Goal: Check status: Check status

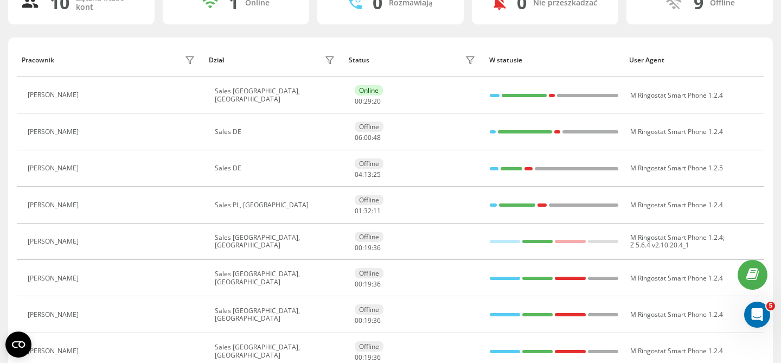
scroll to position [91, 0]
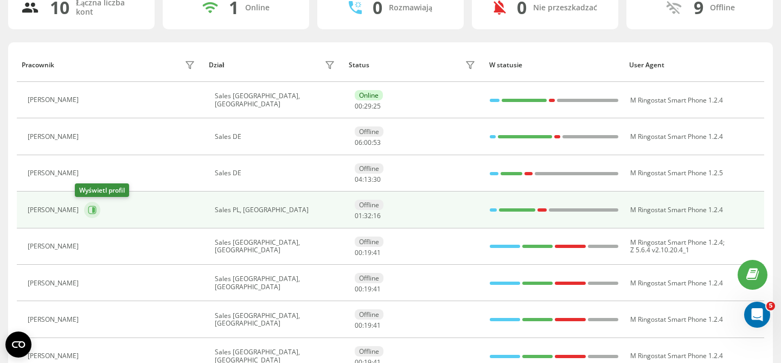
click at [92, 210] on icon at bounding box center [93, 209] width 3 height 5
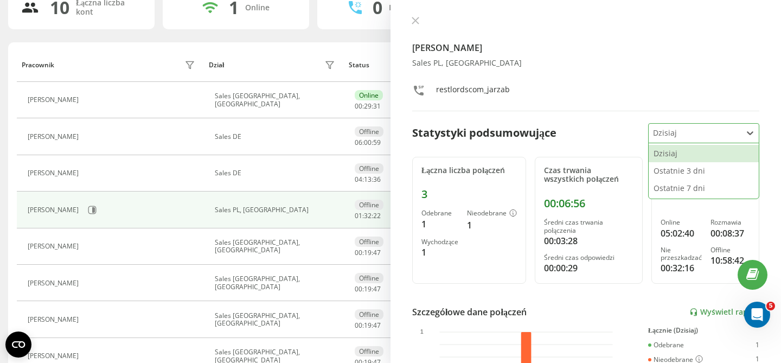
click at [721, 139] on div "Dzisiaj" at bounding box center [695, 133] width 93 height 19
click at [704, 172] on div "Ostatnie 3 dni" at bounding box center [704, 170] width 110 height 17
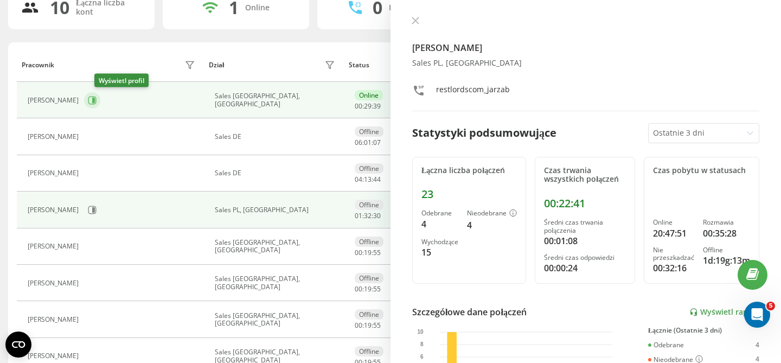
click at [95, 98] on icon at bounding box center [93, 100] width 3 height 5
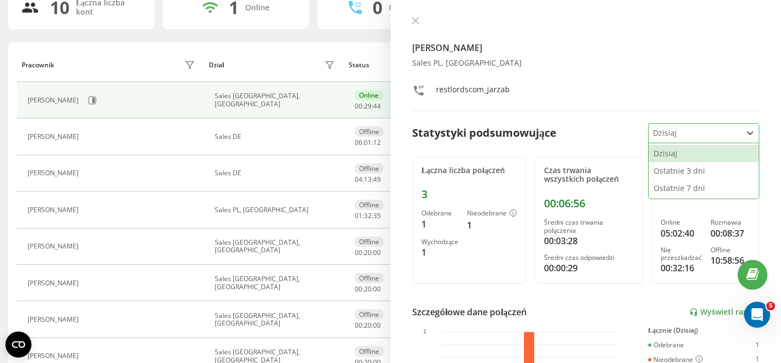
click at [715, 134] on div at bounding box center [695, 133] width 85 height 12
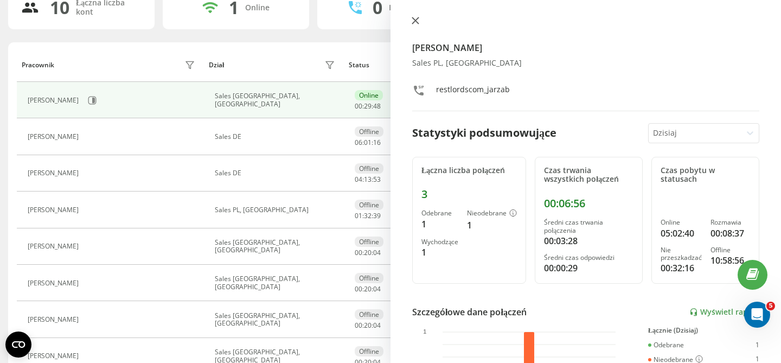
click at [416, 24] on icon at bounding box center [416, 21] width 8 height 8
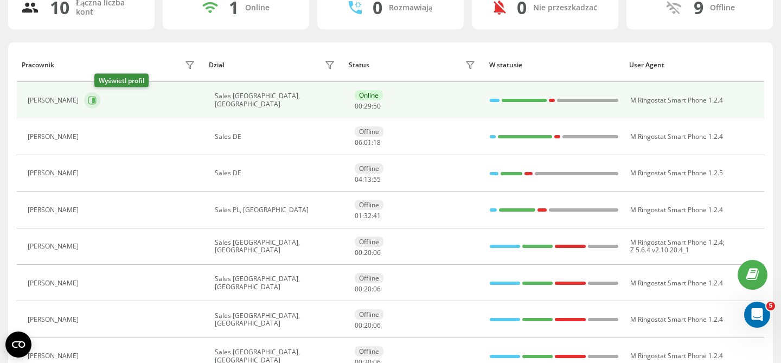
click at [97, 104] on icon at bounding box center [92, 100] width 9 height 9
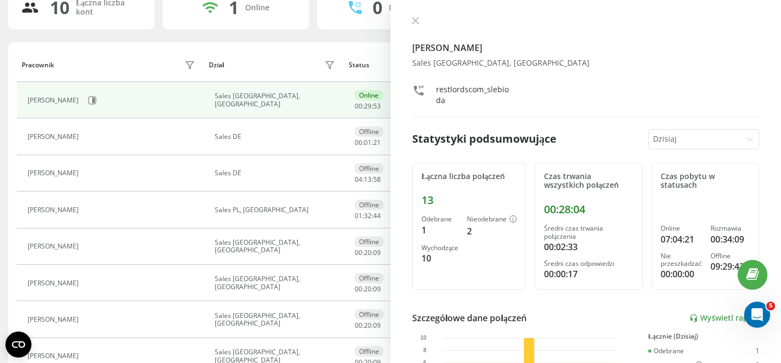
click at [705, 138] on div at bounding box center [695, 139] width 85 height 12
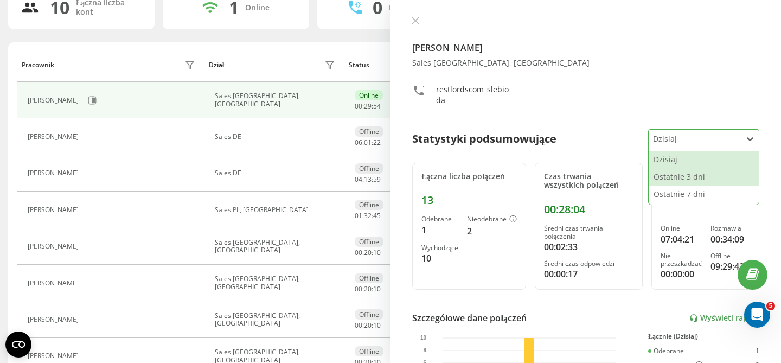
click at [685, 177] on div "Ostatnie 3 dni" at bounding box center [704, 176] width 110 height 17
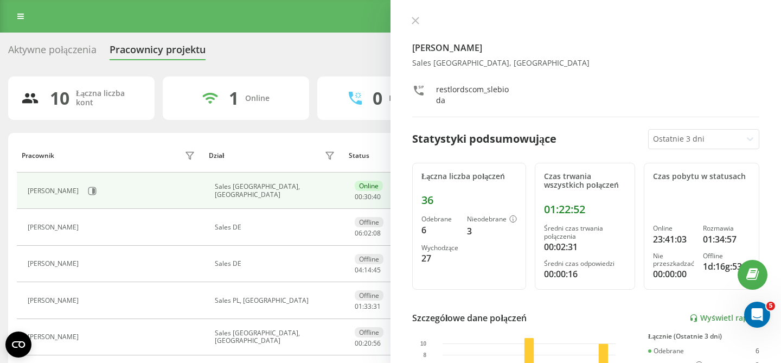
click at [74, 183] on div "[PERSON_NAME]" at bounding box center [113, 191] width 170 height 18
